Goal: Information Seeking & Learning: Compare options

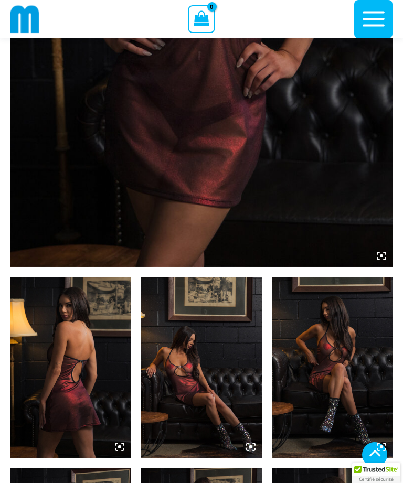
scroll to position [373, 0]
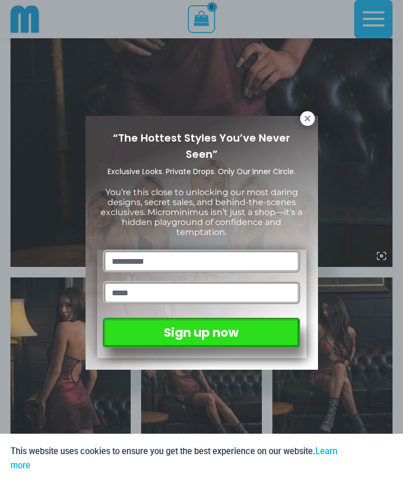
click at [308, 117] on icon at bounding box center [307, 118] width 6 height 6
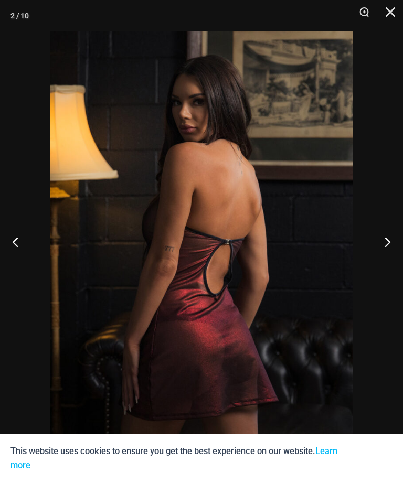
click at [381, 268] on button "Next" at bounding box center [382, 242] width 39 height 52
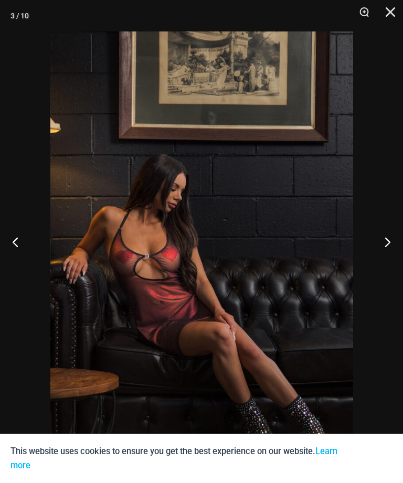
click at [388, 268] on button "Next" at bounding box center [382, 242] width 39 height 52
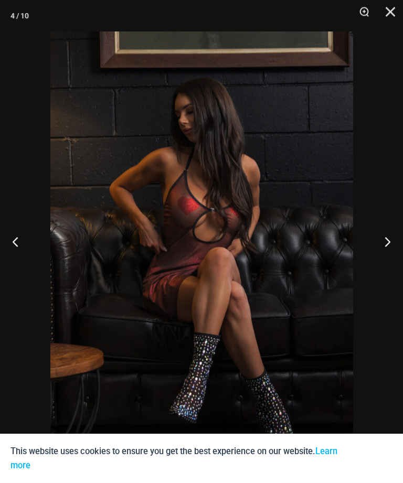
scroll to position [433, 0]
click at [393, 10] on button "Close" at bounding box center [386, 15] width 26 height 31
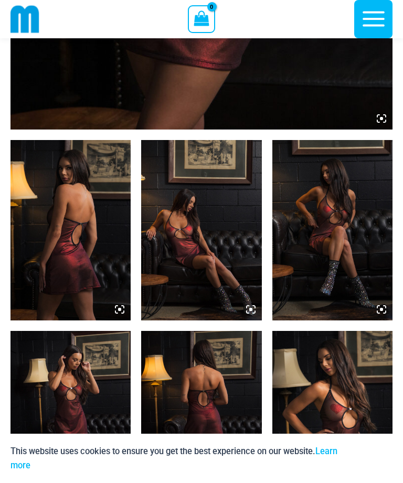
scroll to position [508, 0]
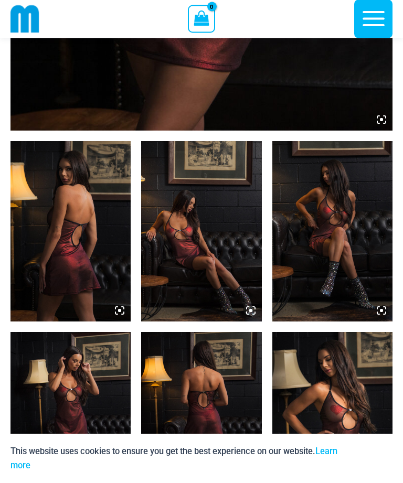
click at [48, 240] on img at bounding box center [70, 232] width 120 height 180
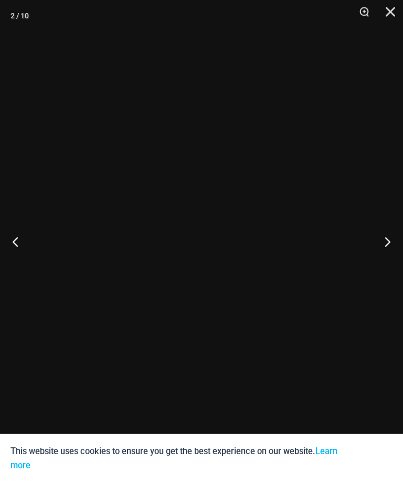
scroll to position [509, 0]
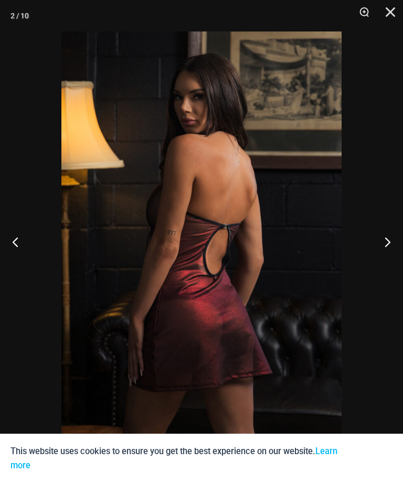
click at [388, 236] on button "Next" at bounding box center [382, 242] width 39 height 52
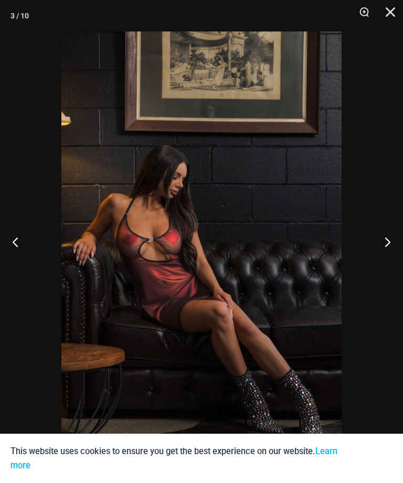
click at [388, 242] on button "Next" at bounding box center [382, 242] width 39 height 52
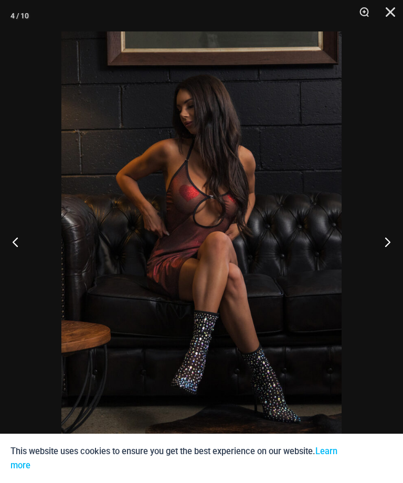
click at [387, 241] on button "Next" at bounding box center [382, 242] width 39 height 52
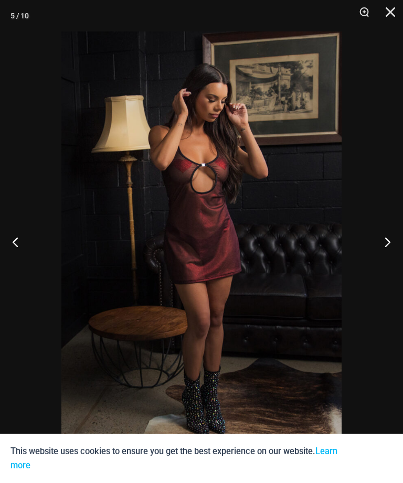
click at [387, 238] on button "Next" at bounding box center [382, 242] width 39 height 52
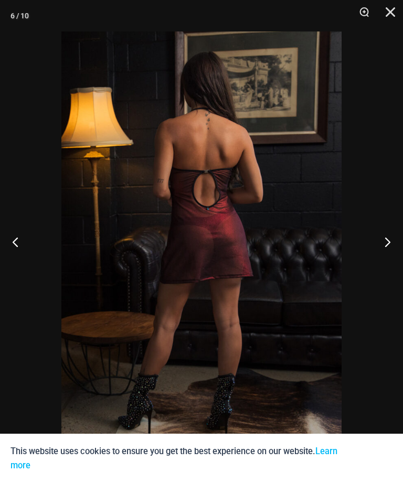
click at [388, 236] on button "Next" at bounding box center [382, 242] width 39 height 52
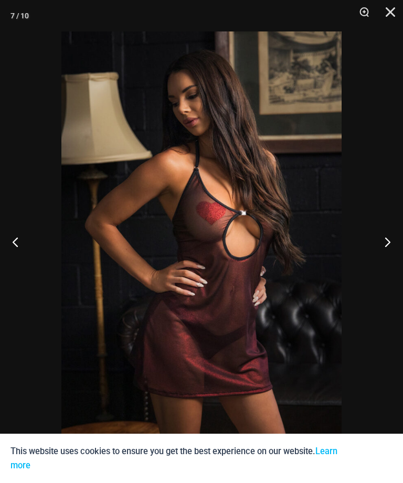
click at [389, 239] on button "Next" at bounding box center [382, 242] width 39 height 52
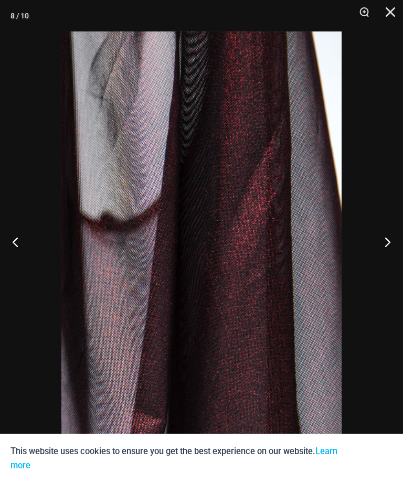
click at [387, 240] on button "Next" at bounding box center [382, 242] width 39 height 52
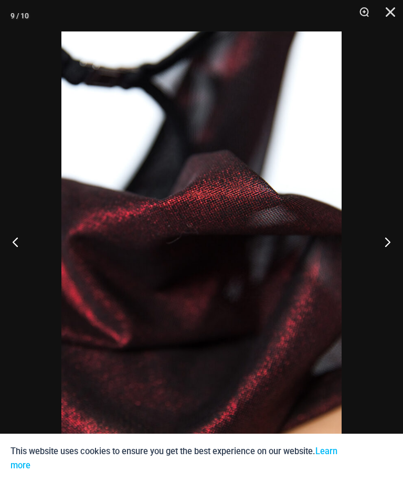
click at [390, 241] on button "Next" at bounding box center [382, 242] width 39 height 52
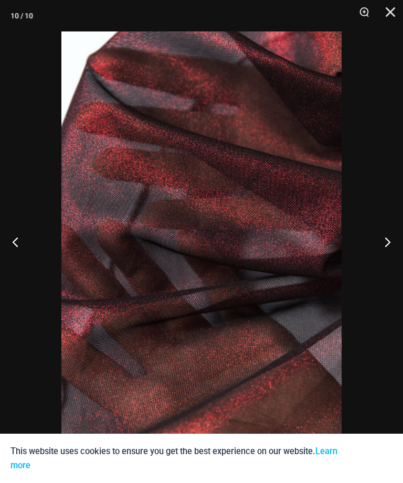
click at [388, 243] on button "Next" at bounding box center [382, 242] width 39 height 52
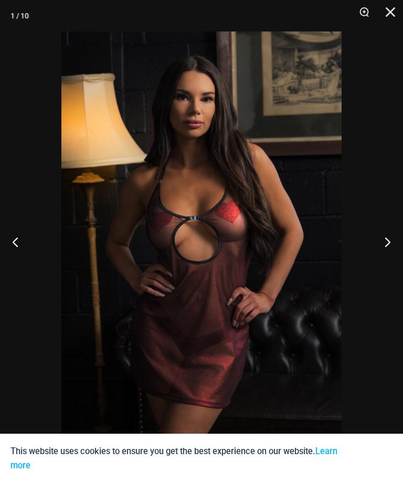
click at [391, 13] on button "Close" at bounding box center [386, 15] width 26 height 31
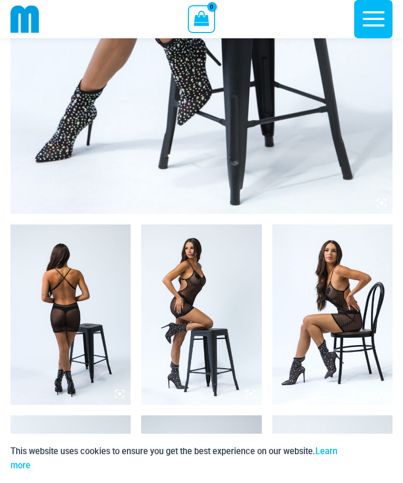
scroll to position [427, 0]
click at [369, 472] on button "Accept" at bounding box center [370, 458] width 45 height 28
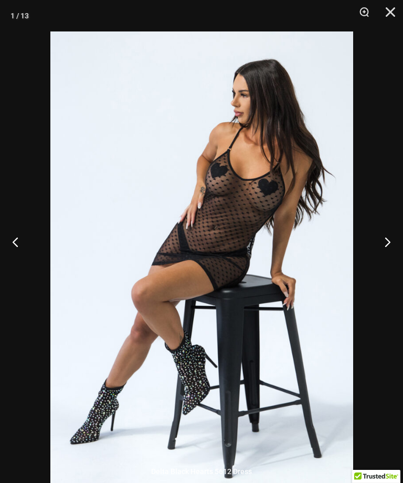
click at [397, 254] on button "Next" at bounding box center [382, 242] width 39 height 52
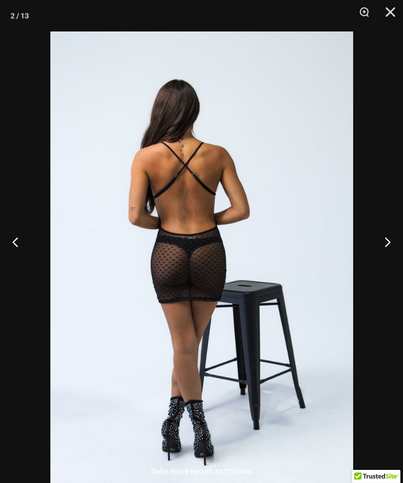
click at [388, 251] on button "Next" at bounding box center [382, 242] width 39 height 52
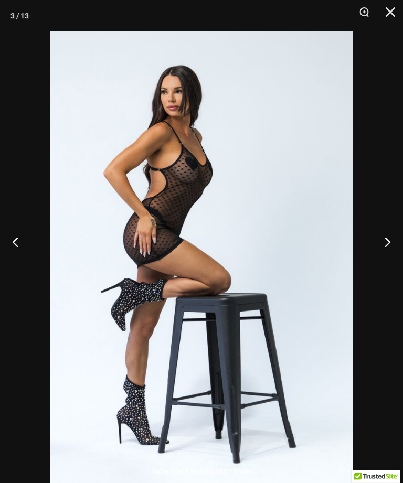
click at [388, 253] on button "Next" at bounding box center [382, 242] width 39 height 52
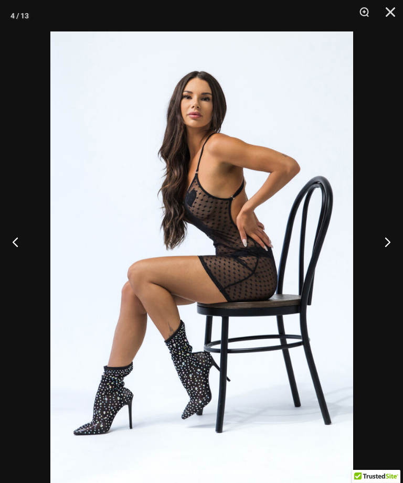
click at [384, 255] on button "Next" at bounding box center [382, 242] width 39 height 52
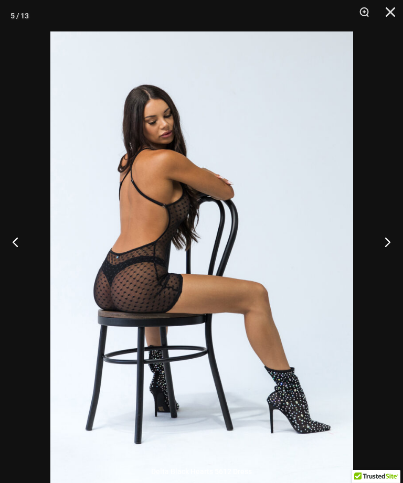
click at [385, 255] on button "Next" at bounding box center [382, 242] width 39 height 52
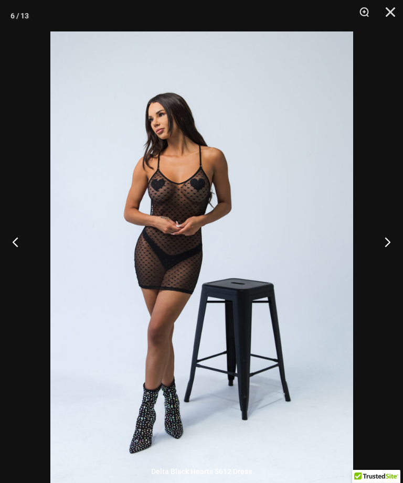
click at [385, 252] on button "Next" at bounding box center [382, 242] width 39 height 52
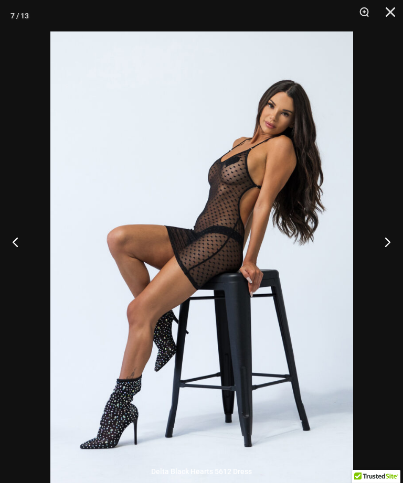
click at [384, 251] on button "Next" at bounding box center [382, 242] width 39 height 52
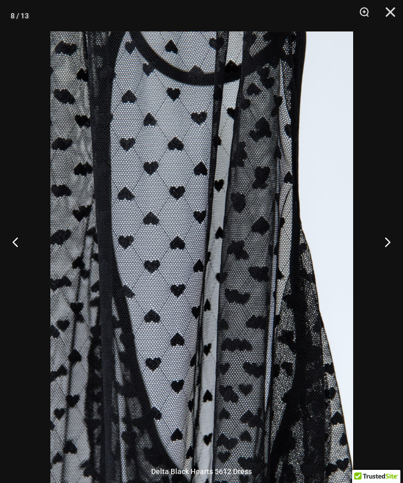
click at [383, 250] on button "Next" at bounding box center [382, 242] width 39 height 52
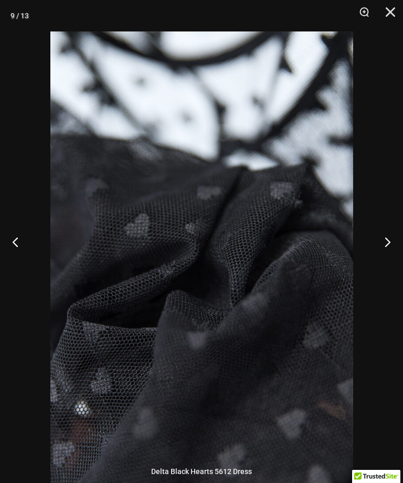
click at [383, 252] on button "Next" at bounding box center [382, 242] width 39 height 52
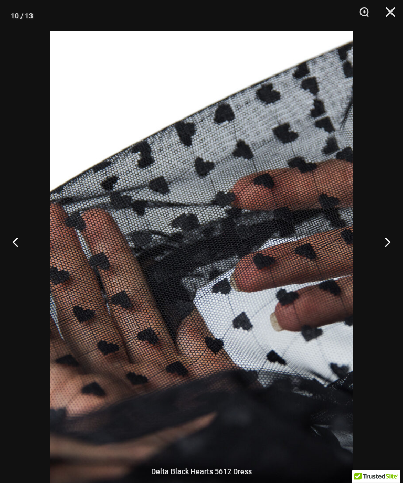
click at [383, 253] on button "Next" at bounding box center [382, 242] width 39 height 52
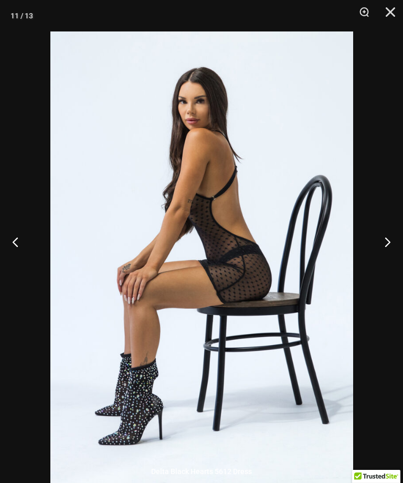
click at [383, 250] on button "Next" at bounding box center [382, 242] width 39 height 52
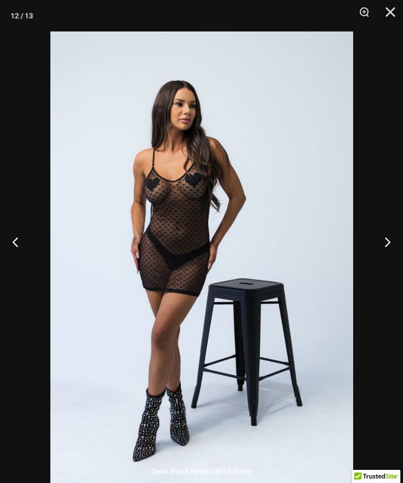
click at [381, 252] on button "Next" at bounding box center [382, 242] width 39 height 52
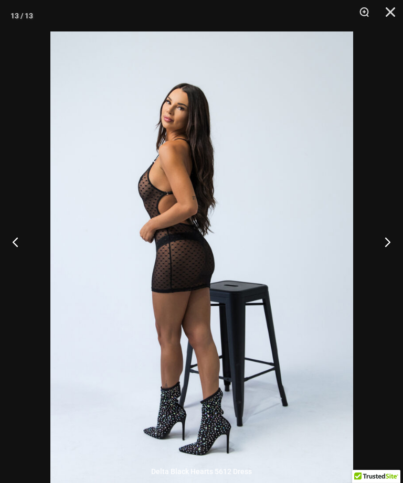
click at [382, 252] on button "Next" at bounding box center [382, 242] width 39 height 52
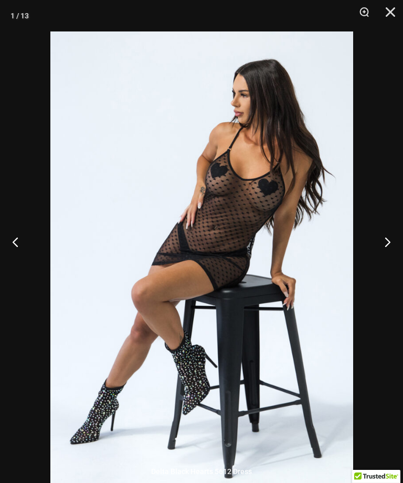
click at [395, 3] on button "Close" at bounding box center [386, 15] width 26 height 31
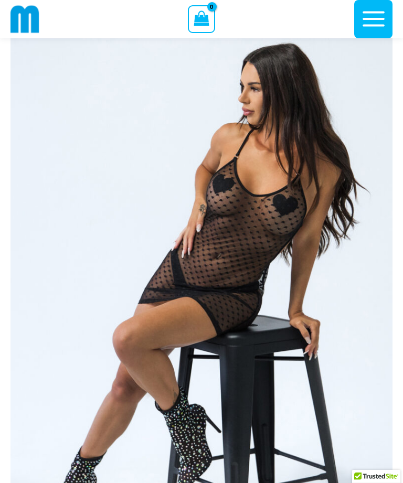
scroll to position [57, 0]
